Goal: Task Accomplishment & Management: Complete application form

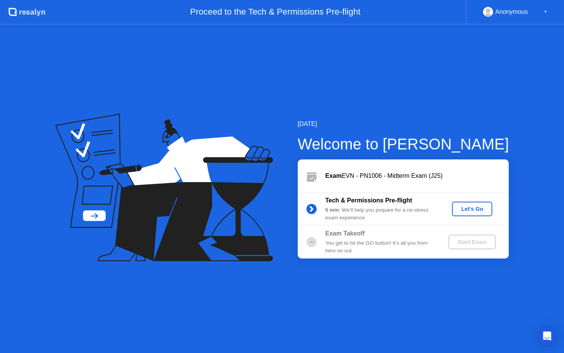
click at [464, 211] on div "Let's Go" at bounding box center [472, 209] width 34 height 6
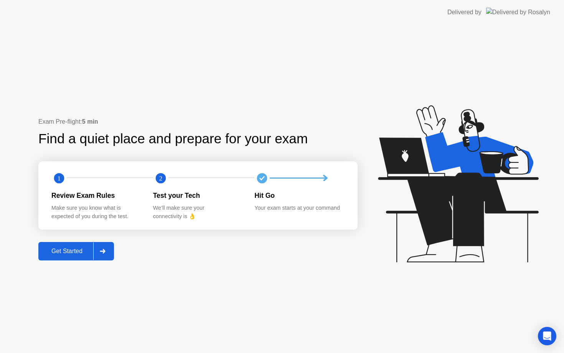
click at [82, 248] on div "Get Started" at bounding box center [67, 251] width 53 height 7
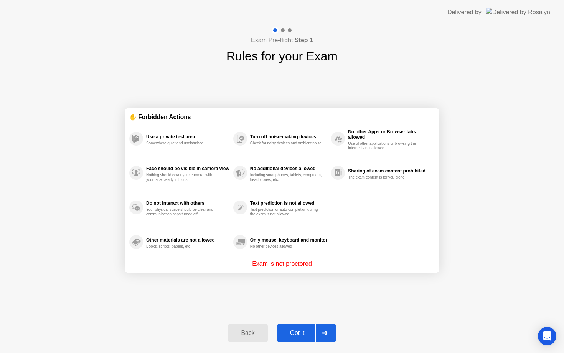
click at [319, 335] on div at bounding box center [325, 333] width 18 height 18
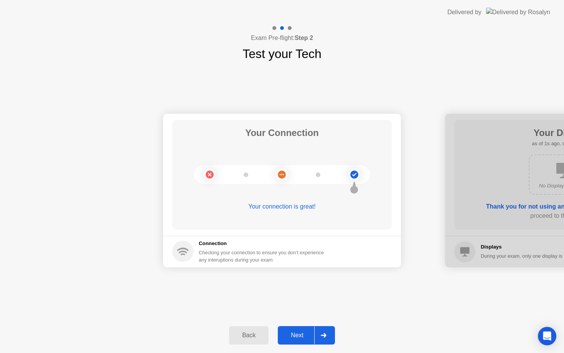
click at [302, 334] on div "Next" at bounding box center [297, 335] width 34 height 7
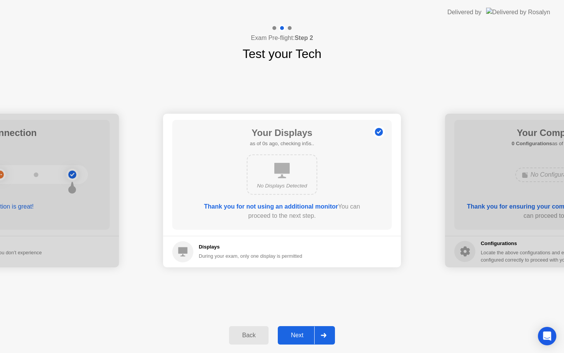
click at [302, 334] on div "Next" at bounding box center [297, 335] width 34 height 7
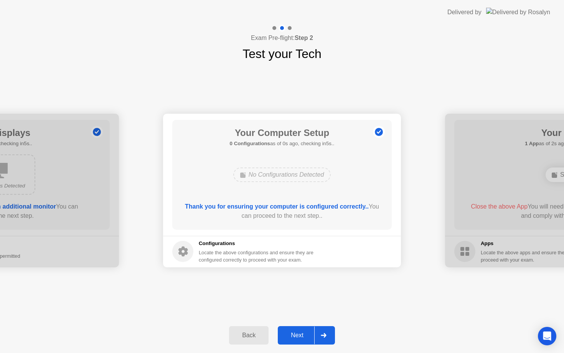
click at [302, 334] on div "Next" at bounding box center [297, 335] width 34 height 7
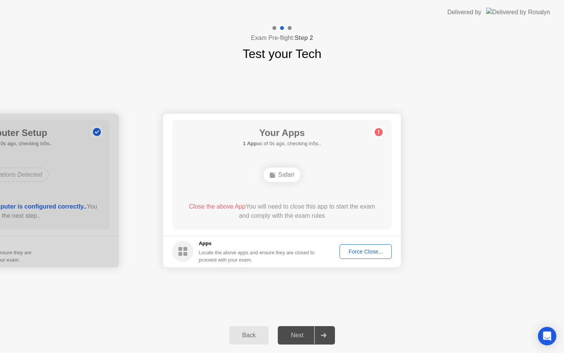
click at [358, 248] on div "Force Close..." at bounding box center [365, 251] width 47 height 6
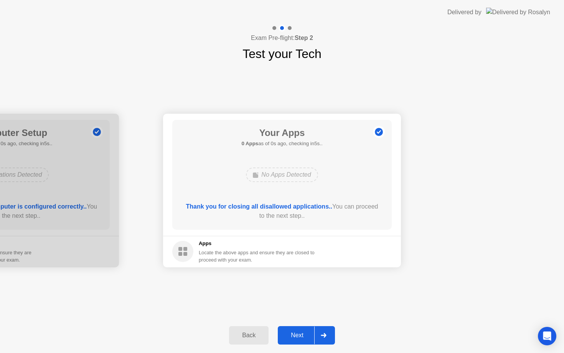
click at [325, 334] on icon at bounding box center [324, 335] width 6 height 5
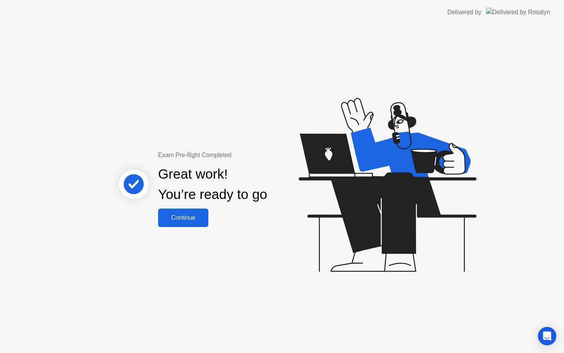
click at [199, 220] on div "Continue" at bounding box center [183, 217] width 46 height 7
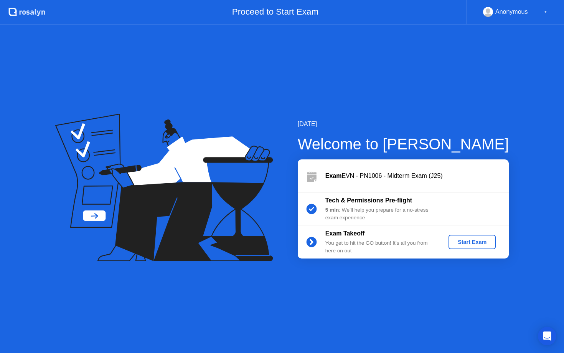
click at [481, 236] on button "Start Exam" at bounding box center [472, 242] width 47 height 15
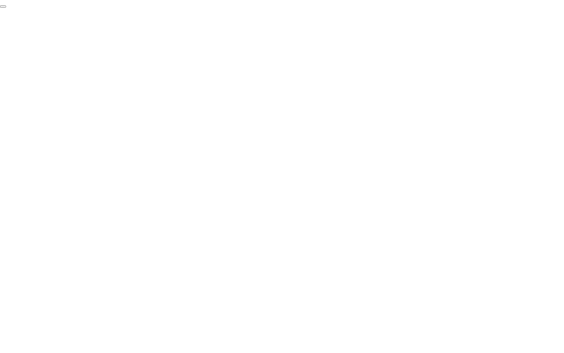
click div "End Proctoring Session"
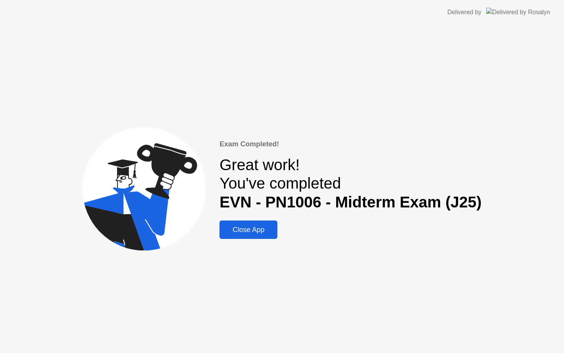
click at [252, 229] on div "Close App" at bounding box center [248, 230] width 53 height 8
